Goal: Information Seeking & Learning: Obtain resource

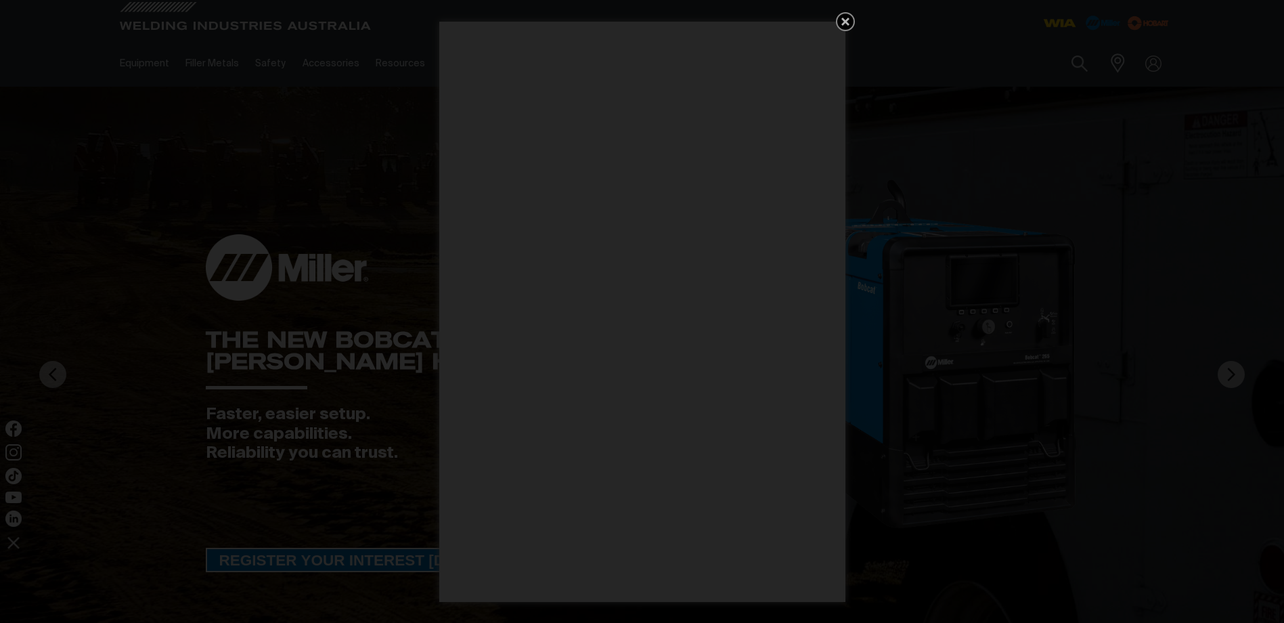
click at [843, 18] on icon "Get 5 WIA Welding Guides Free!" at bounding box center [845, 22] width 8 height 8
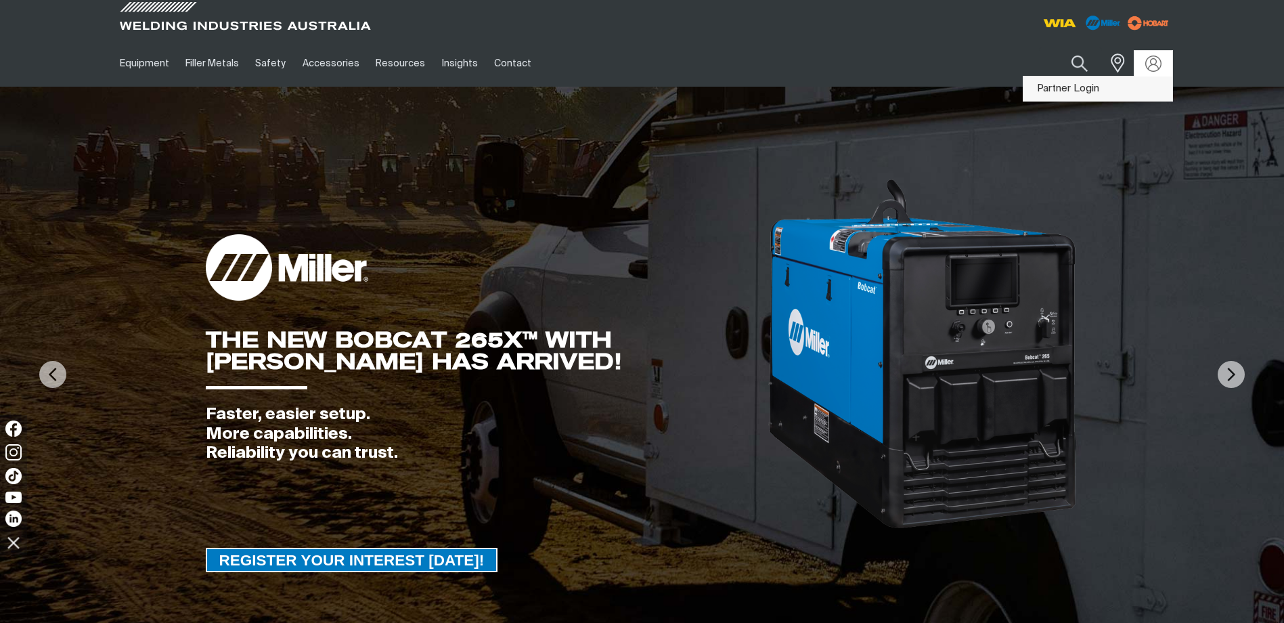
click at [1144, 84] on link "Partner Login" at bounding box center [1097, 88] width 149 height 25
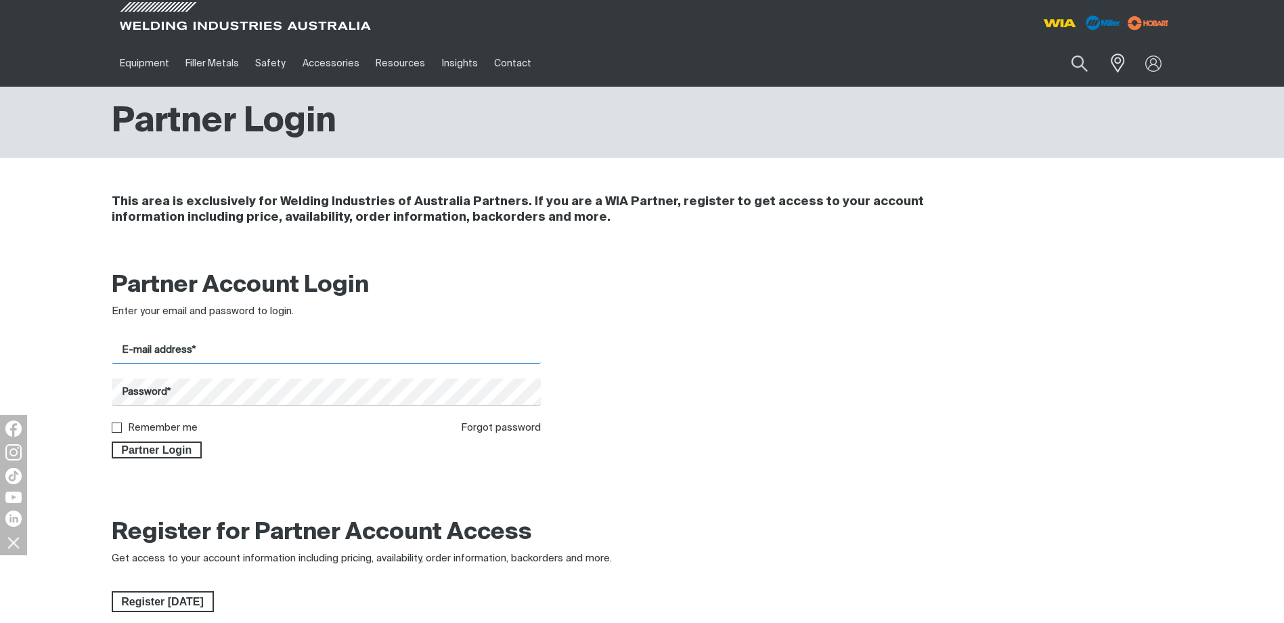
click at [141, 347] on input "E-mail address*" at bounding box center [327, 350] width 430 height 26
click at [138, 348] on input "E-mail address*" at bounding box center [327, 350] width 430 height 26
type input "[PERSON_NAME][EMAIL_ADDRESS][PERSON_NAME][DOMAIN_NAME]"
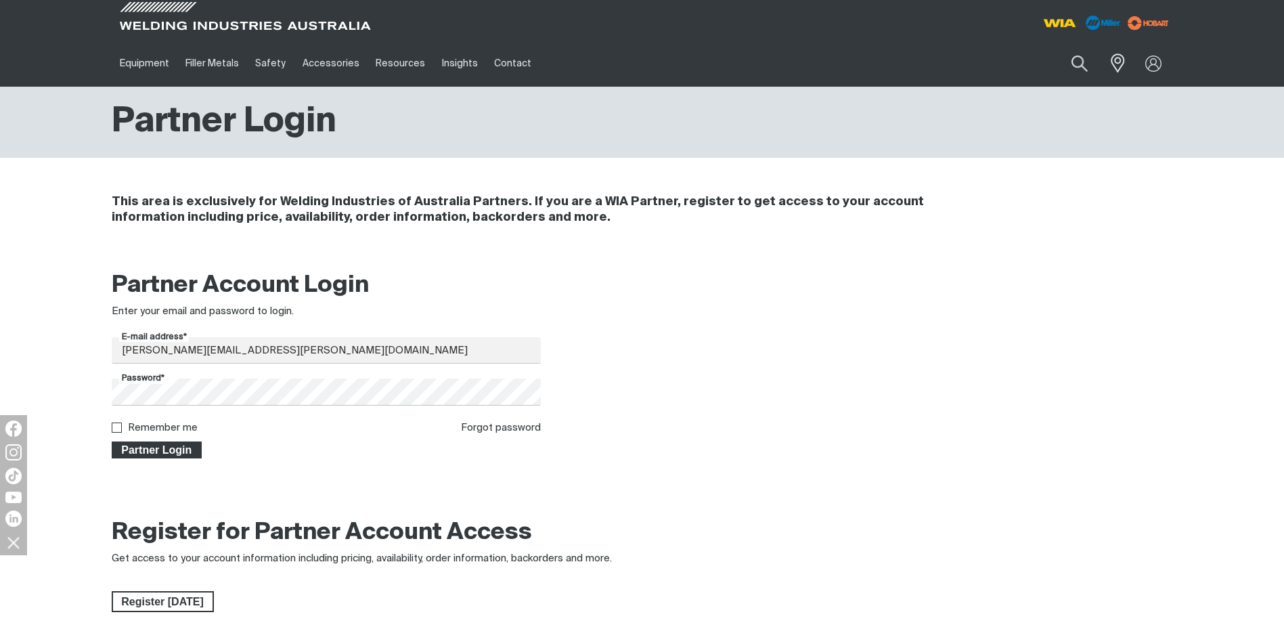
click at [156, 445] on span "Partner Login" at bounding box center [157, 450] width 88 height 18
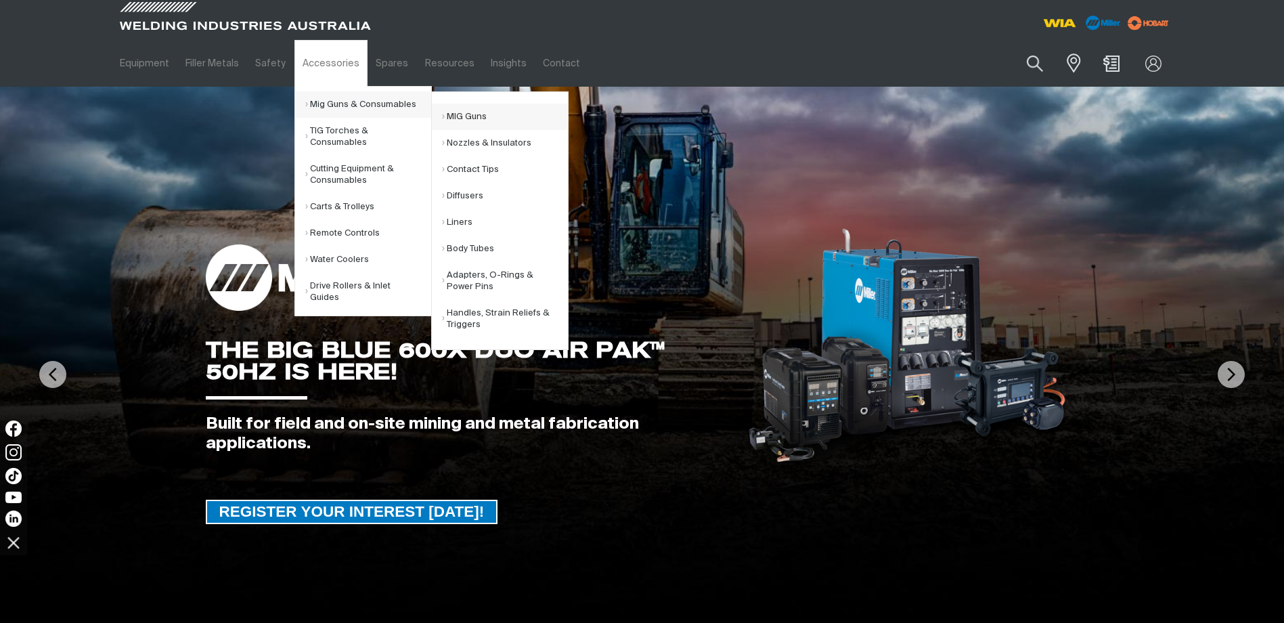
click at [447, 112] on link "MIG Guns" at bounding box center [505, 117] width 126 height 26
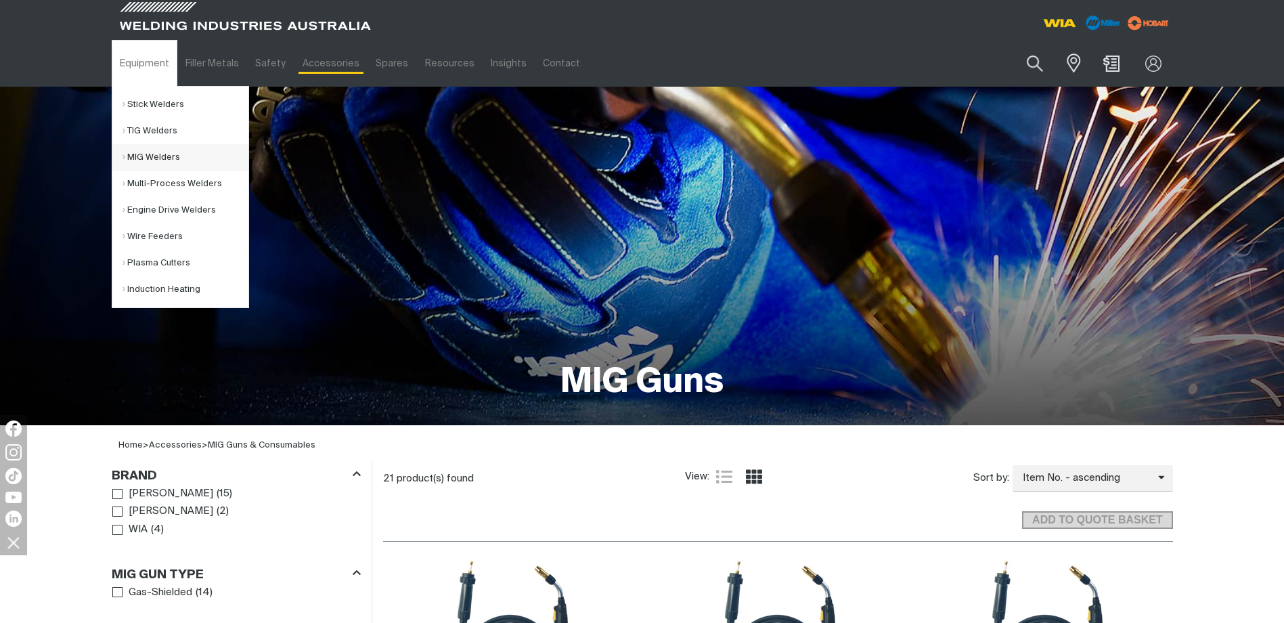
click at [150, 155] on link "MIG Welders" at bounding box center [185, 157] width 126 height 26
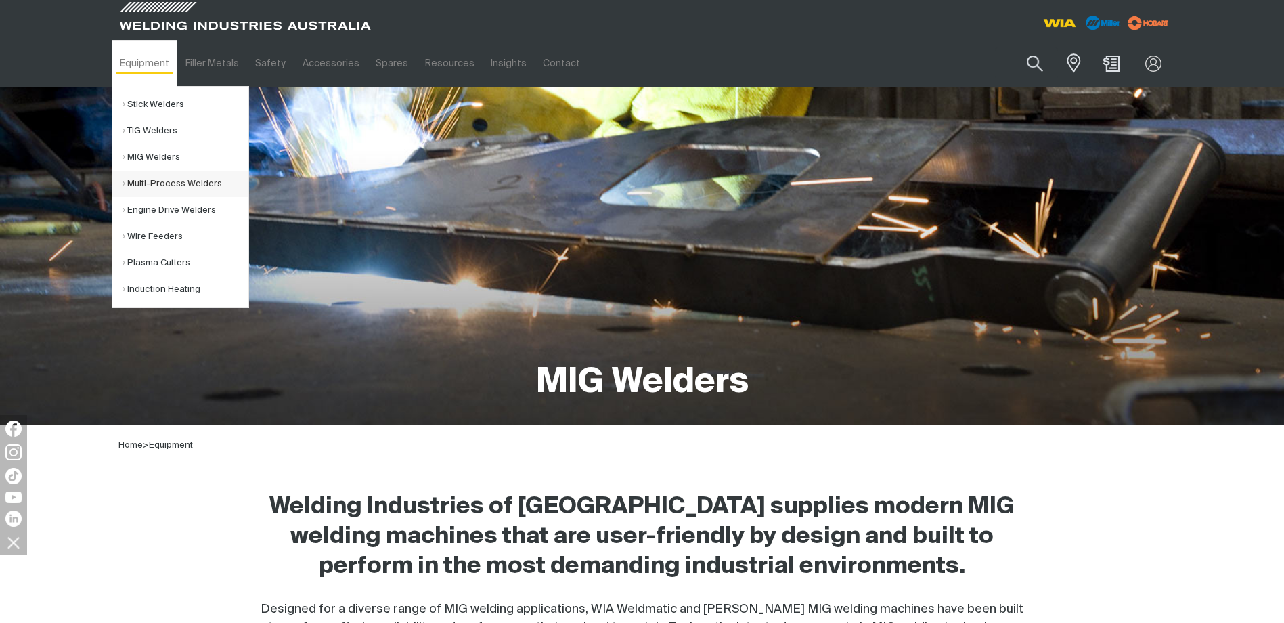
click at [166, 181] on link "Multi-Process Welders" at bounding box center [185, 184] width 126 height 26
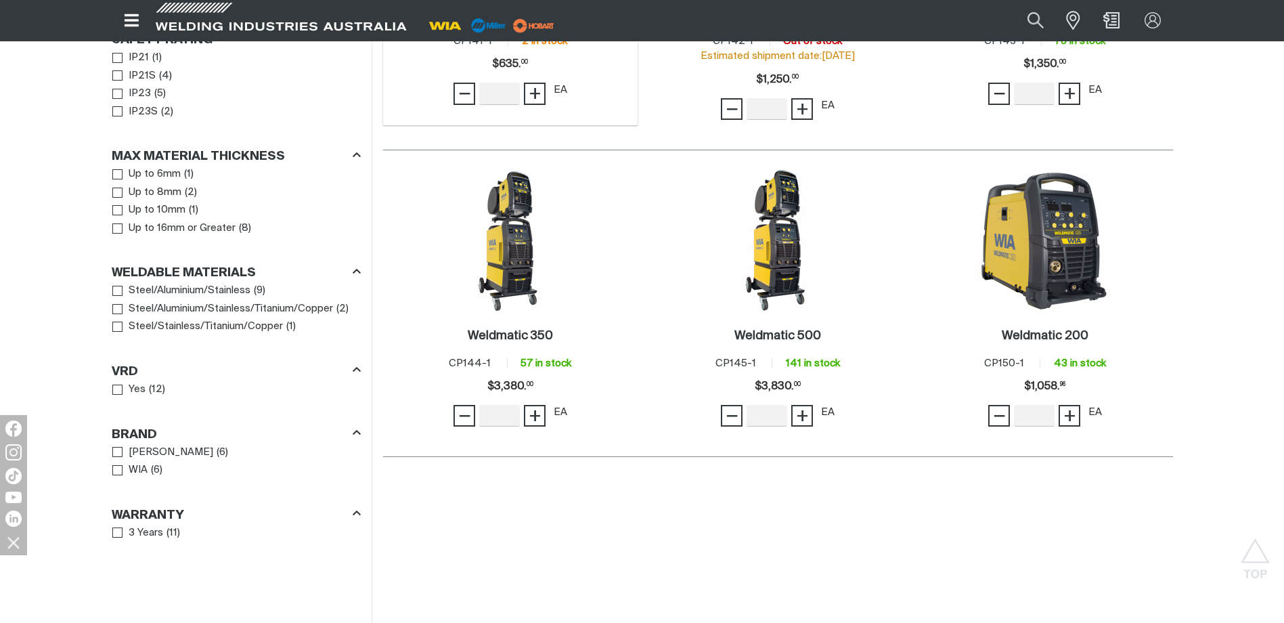
scroll to position [1015, 0]
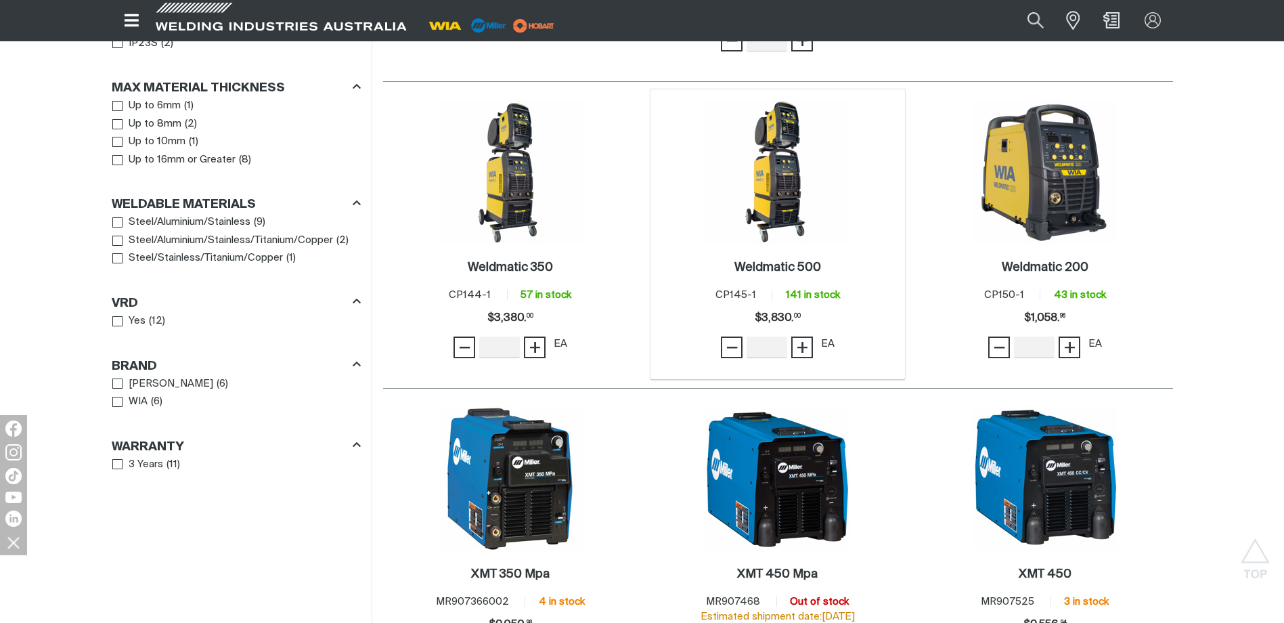
click at [776, 175] on img at bounding box center [777, 171] width 145 height 145
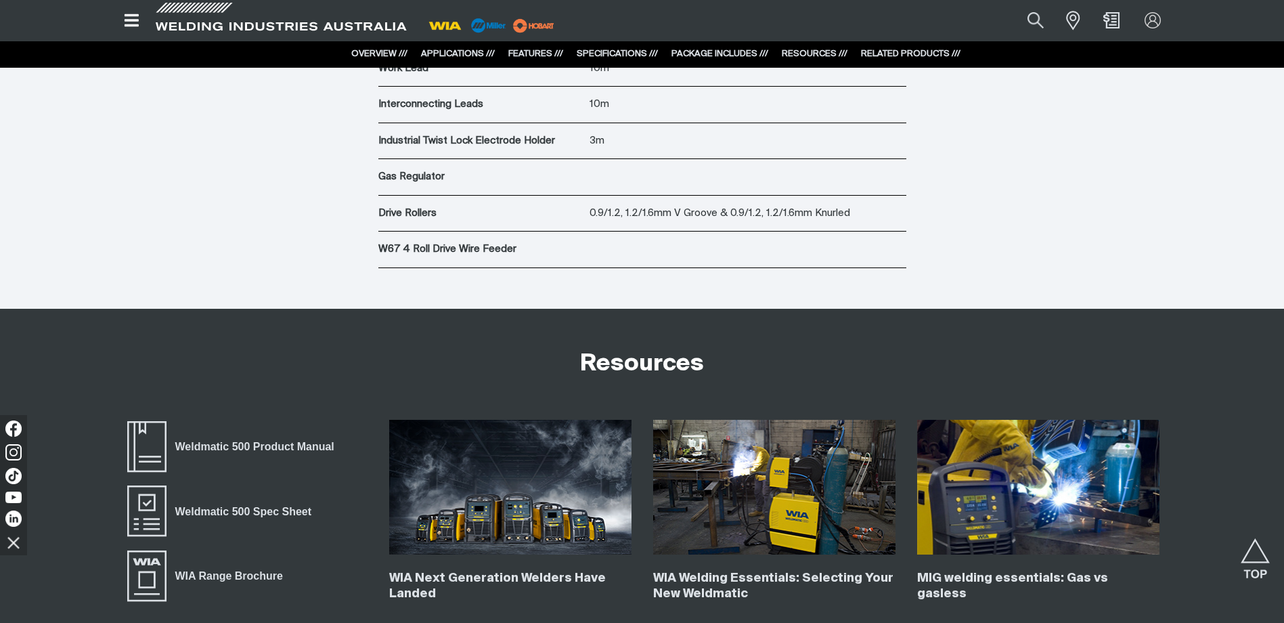
scroll to position [5144, 0]
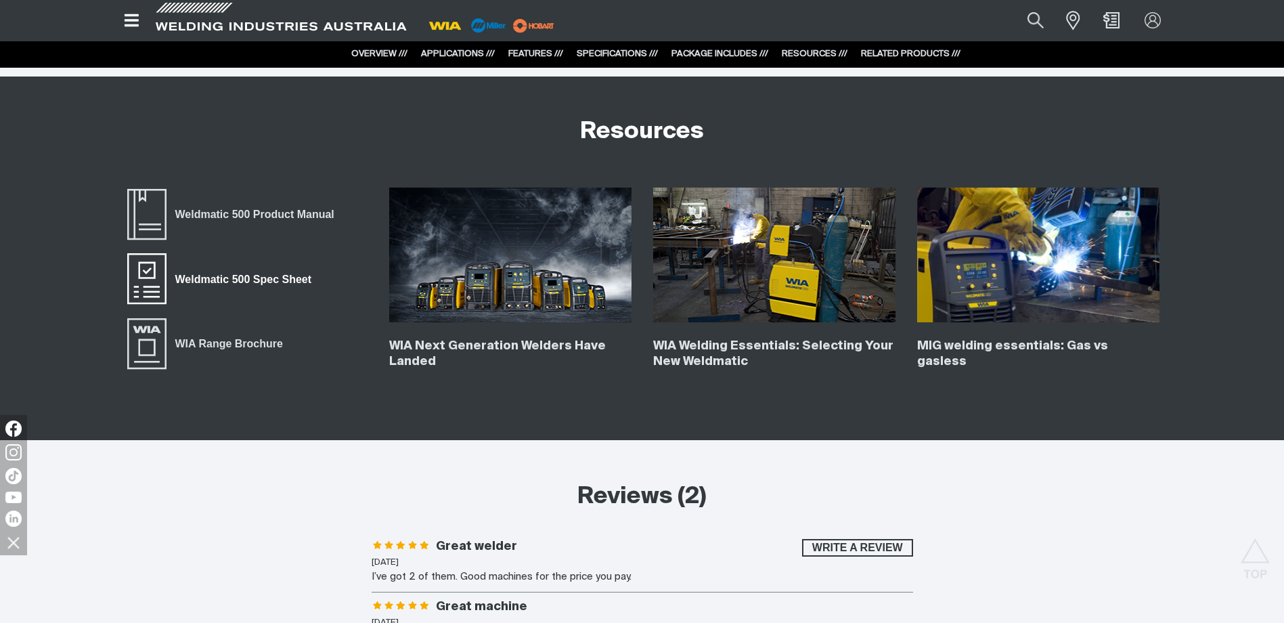
click at [150, 275] on span "Weldmatic 500 Spec Sheet" at bounding box center [146, 279] width 43 height 54
click at [229, 210] on span "Weldmatic 500 Product Manual" at bounding box center [254, 215] width 177 height 18
